Goal: Find specific page/section: Find specific page/section

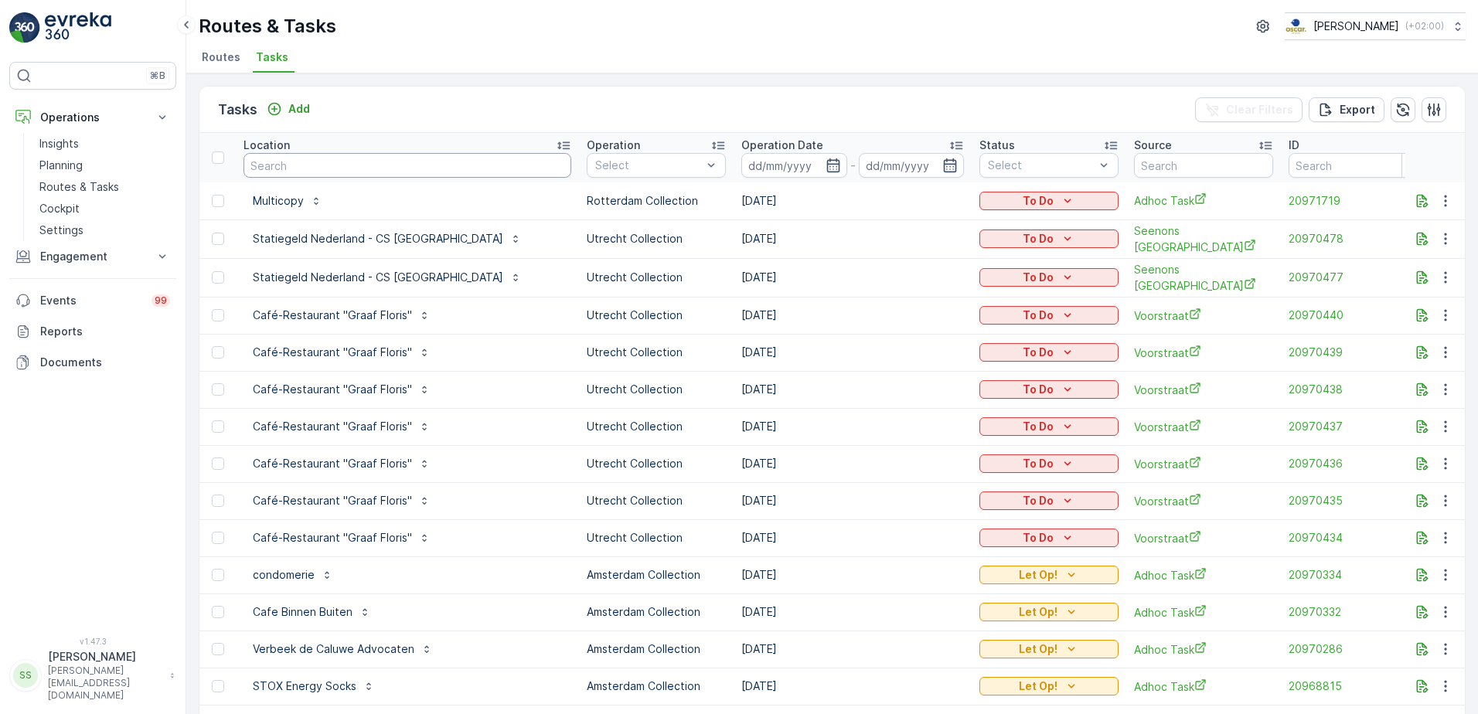
click at [342, 165] on input "text" at bounding box center [407, 165] width 328 height 25
type input "pannenkoeken"
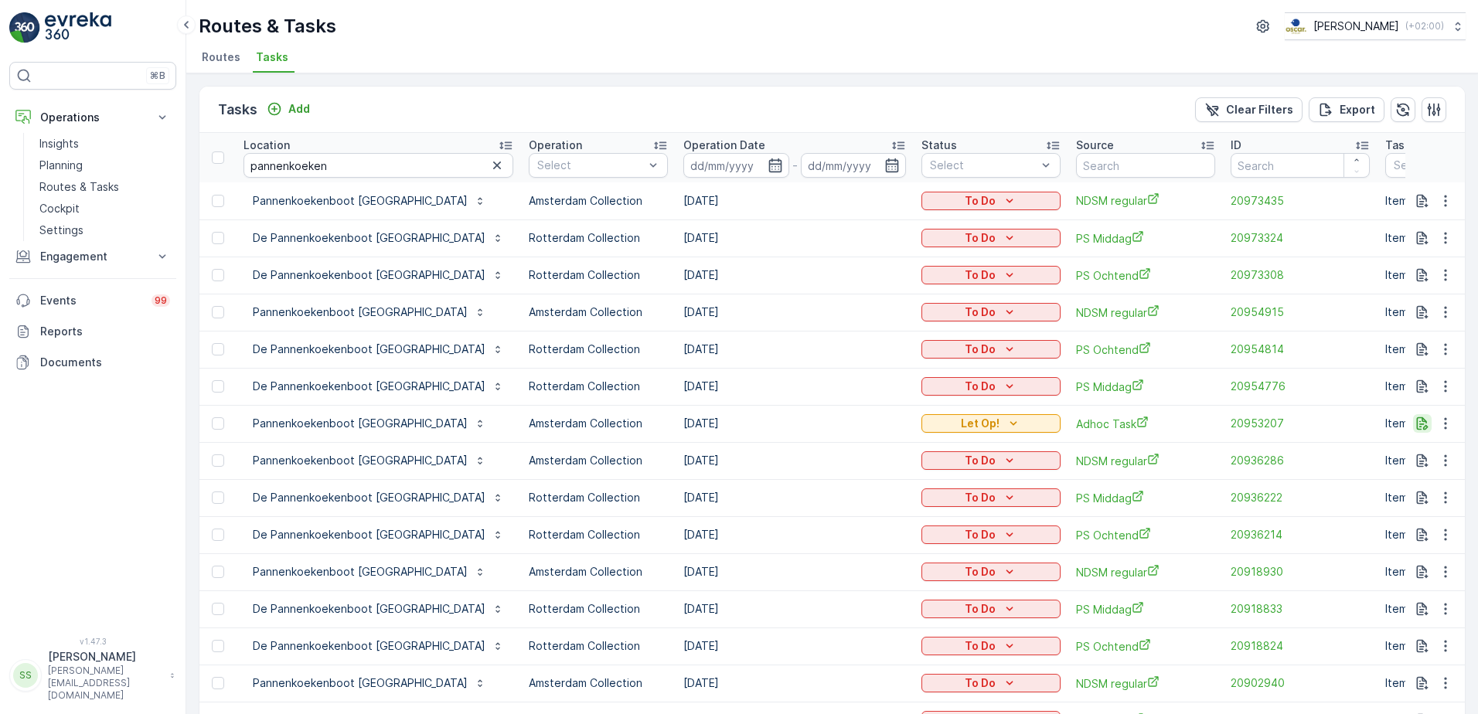
click at [1420, 425] on icon "button" at bounding box center [1421, 423] width 15 height 15
click at [210, 58] on span "Routes" at bounding box center [221, 56] width 39 height 15
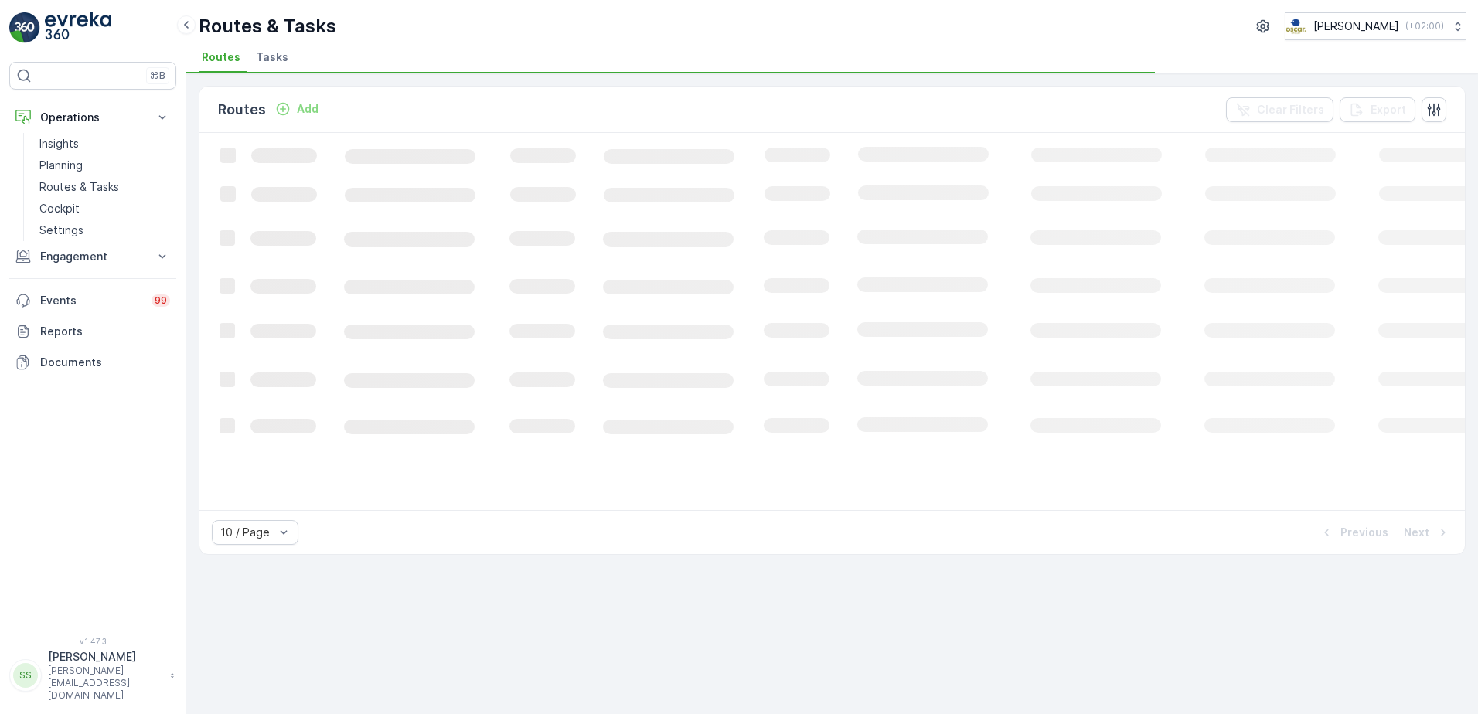
click at [876, 114] on div "Routes Add Clear Filters Export" at bounding box center [831, 110] width 1265 height 46
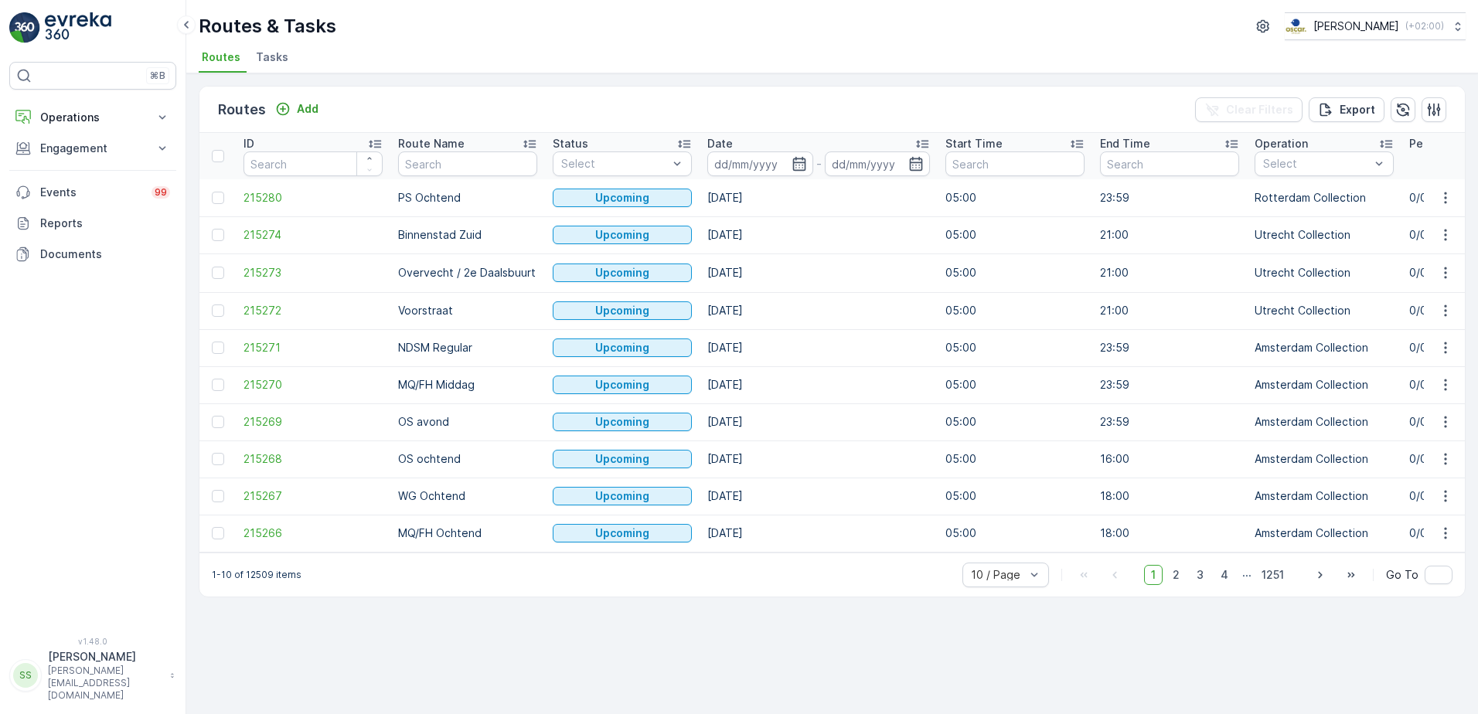
click at [795, 110] on div "Routes Add Clear Filters Export" at bounding box center [831, 110] width 1265 height 46
click at [802, 165] on icon "button" at bounding box center [798, 163] width 15 height 15
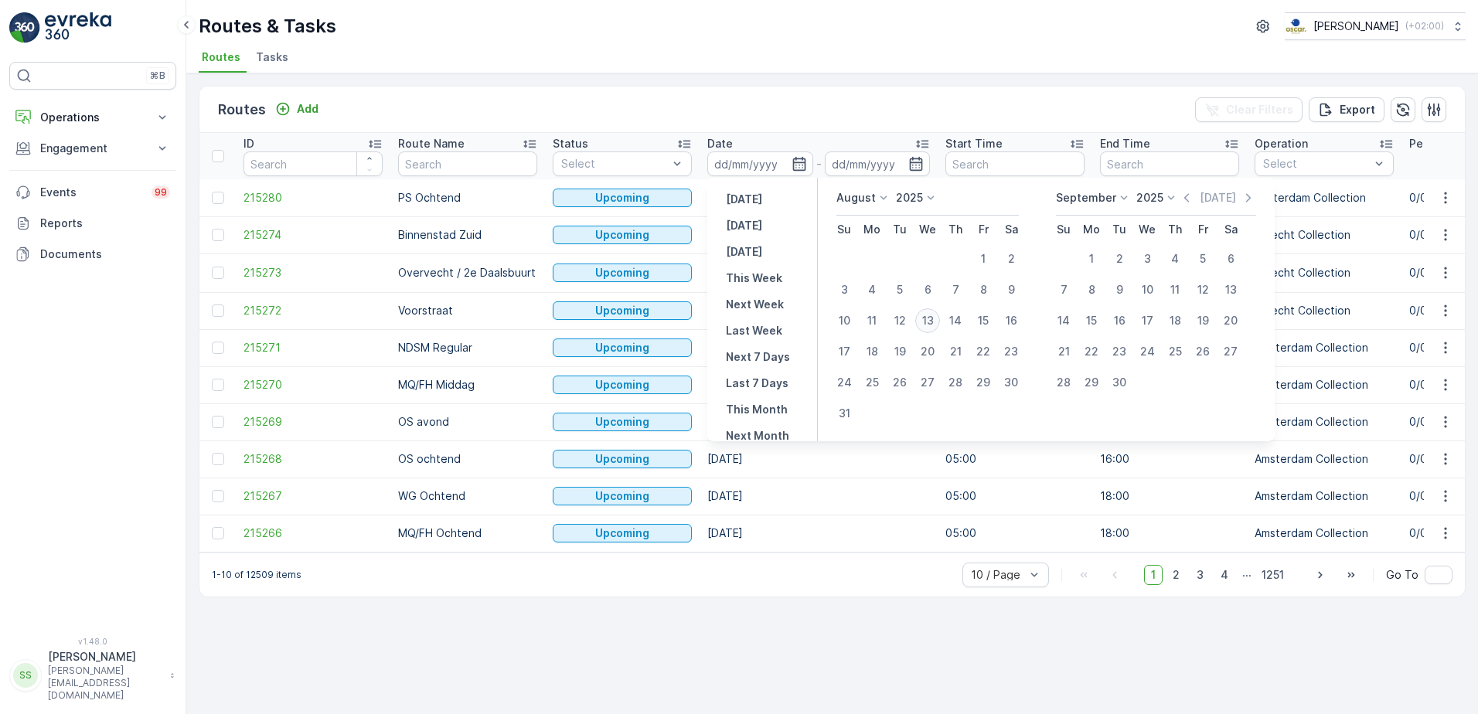
click at [925, 319] on div "13" at bounding box center [927, 320] width 25 height 25
type input "[DATE]"
click at [864, 110] on div "Routes Add Clear Filters Export" at bounding box center [831, 110] width 1265 height 46
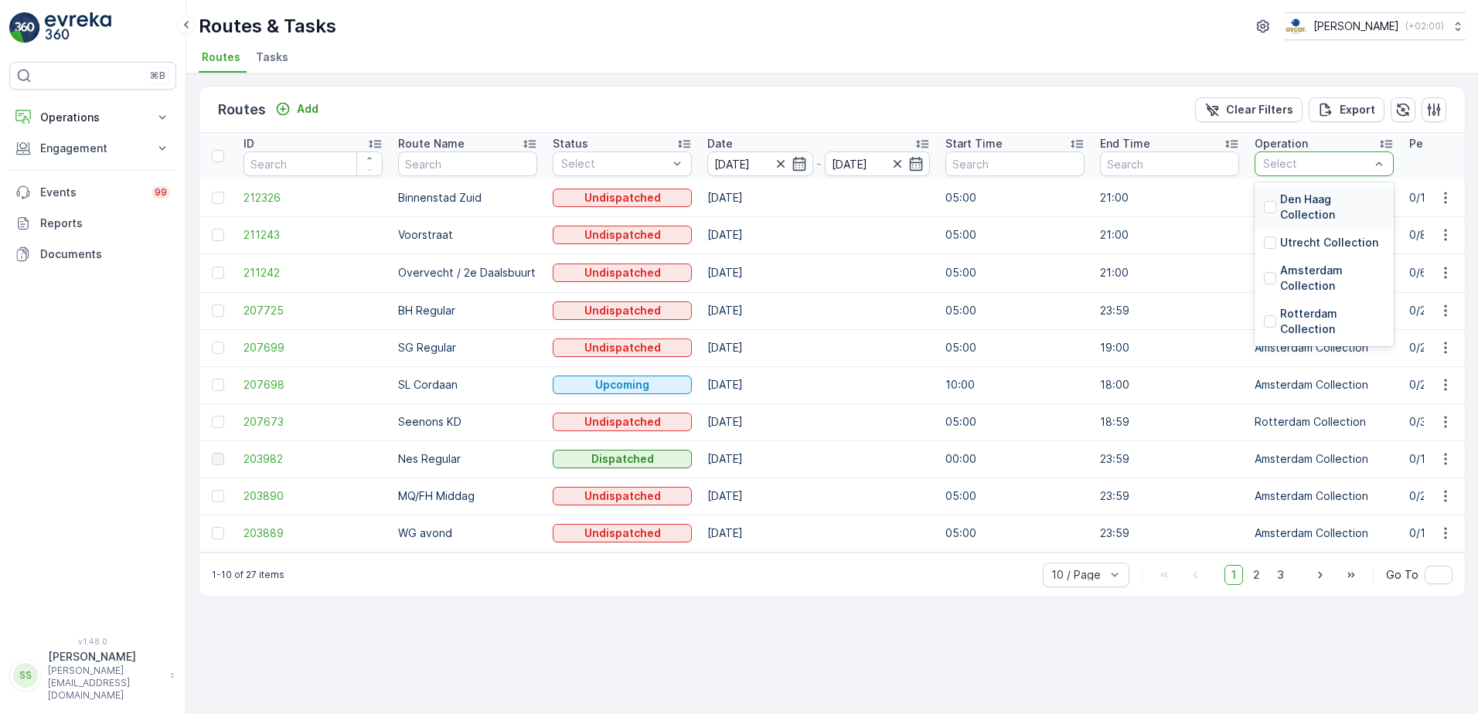
click at [1335, 172] on div "Select" at bounding box center [1323, 163] width 139 height 25
click at [1273, 241] on div at bounding box center [1270, 242] width 12 height 12
click at [939, 116] on div "Routes Add Clear Filters Export" at bounding box center [831, 110] width 1265 height 46
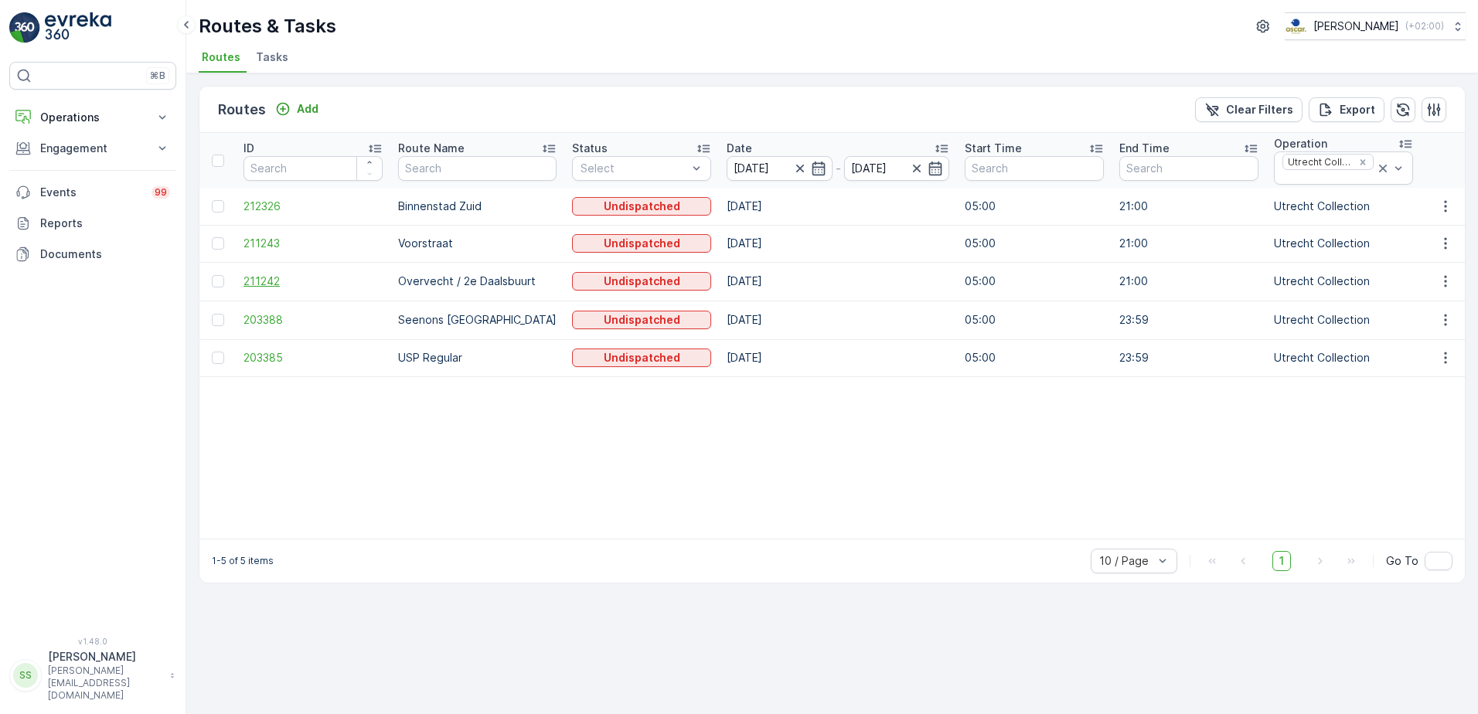
click at [247, 284] on span "211242" at bounding box center [312, 281] width 139 height 15
click at [277, 206] on span "212326" at bounding box center [312, 206] width 139 height 15
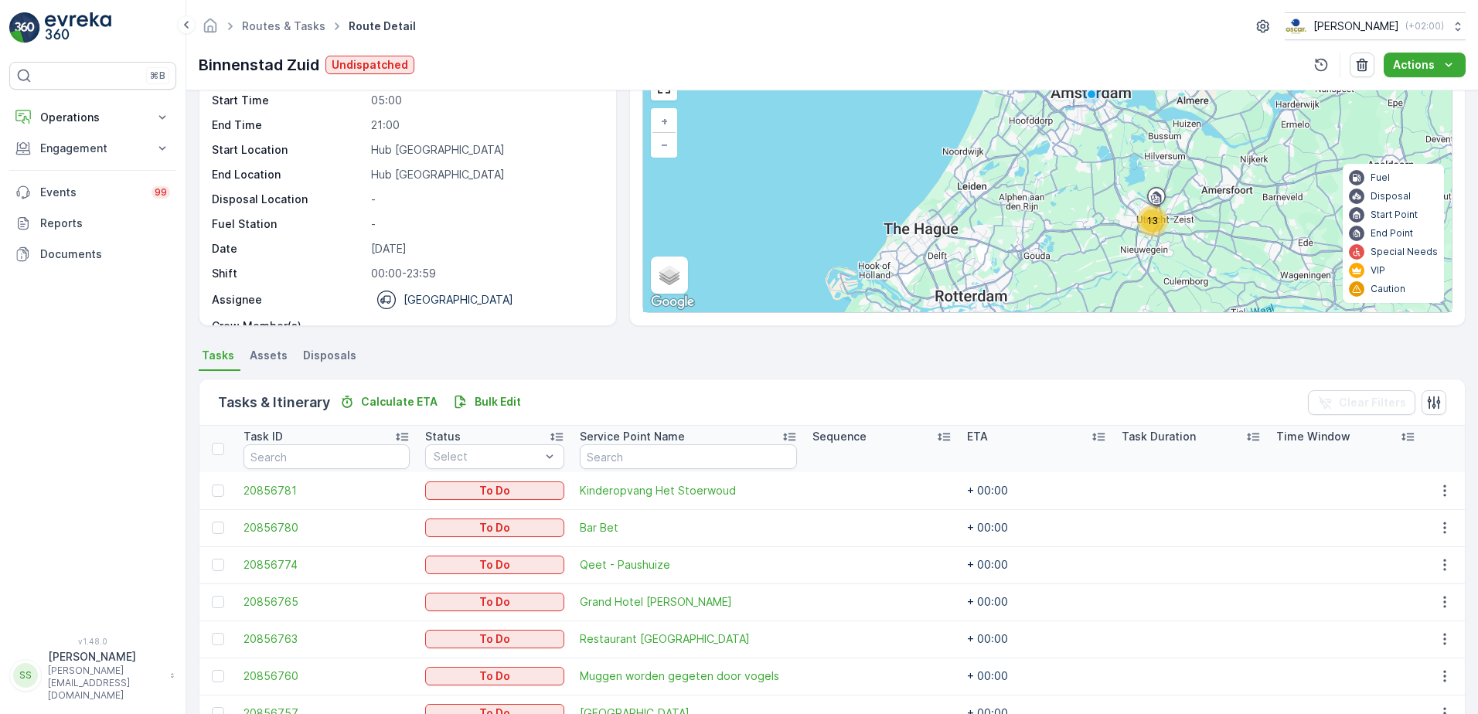
scroll to position [83, 0]
